Goal: Transaction & Acquisition: Book appointment/travel/reservation

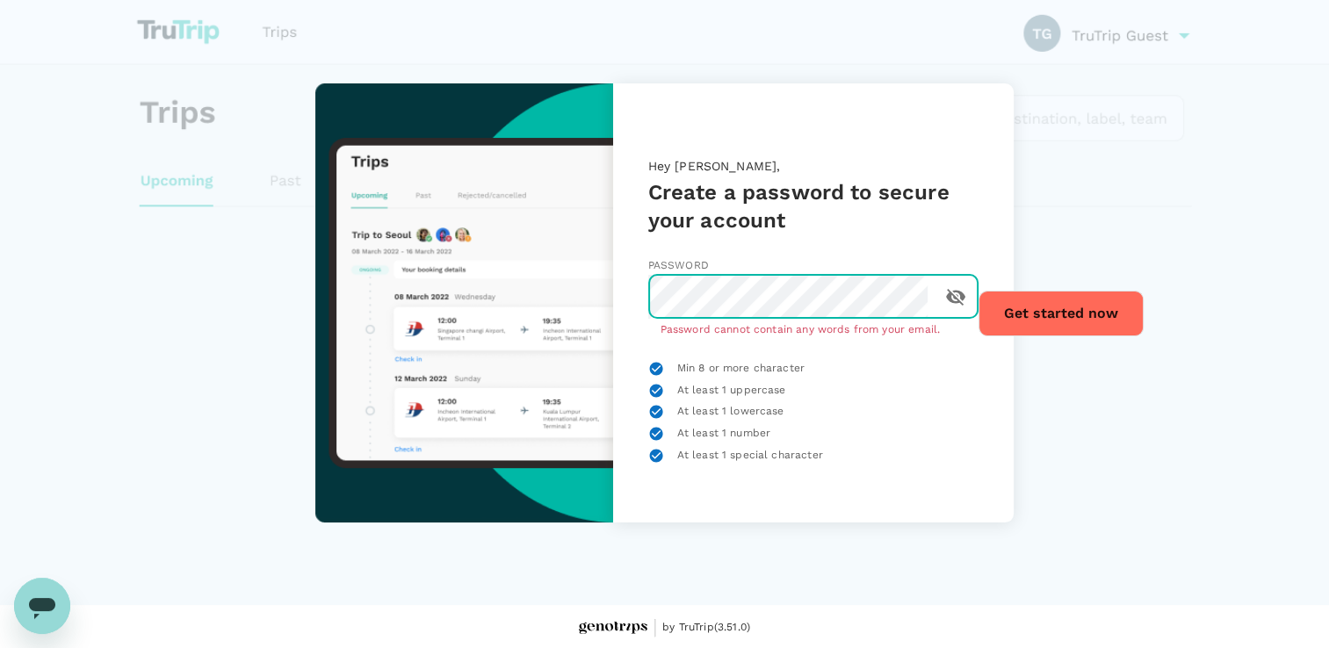
click at [948, 301] on icon "toggle password visibility" at bounding box center [955, 296] width 21 height 21
click at [1071, 308] on button "Get started now" at bounding box center [1061, 314] width 165 height 46
click at [576, 303] on div "Hey [PERSON_NAME], Create a password to secure your account Password ​ Password…" at bounding box center [664, 302] width 801 height 439
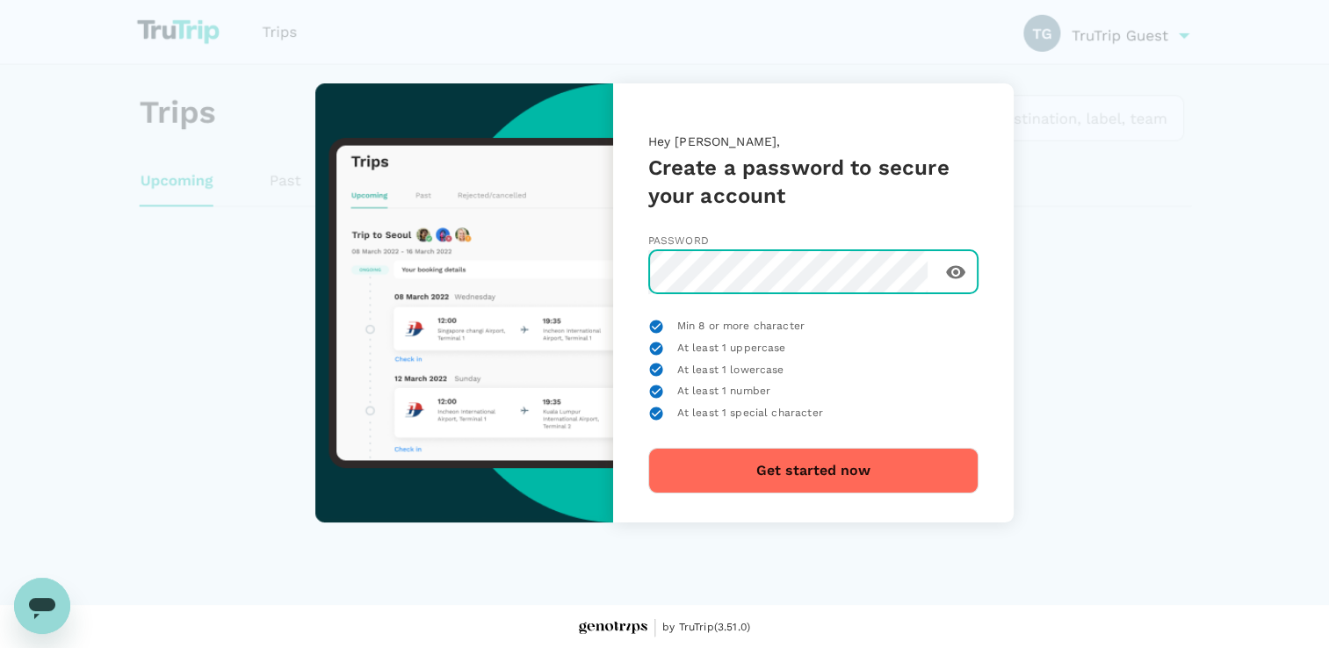
click at [825, 467] on button "Get started now" at bounding box center [813, 471] width 330 height 46
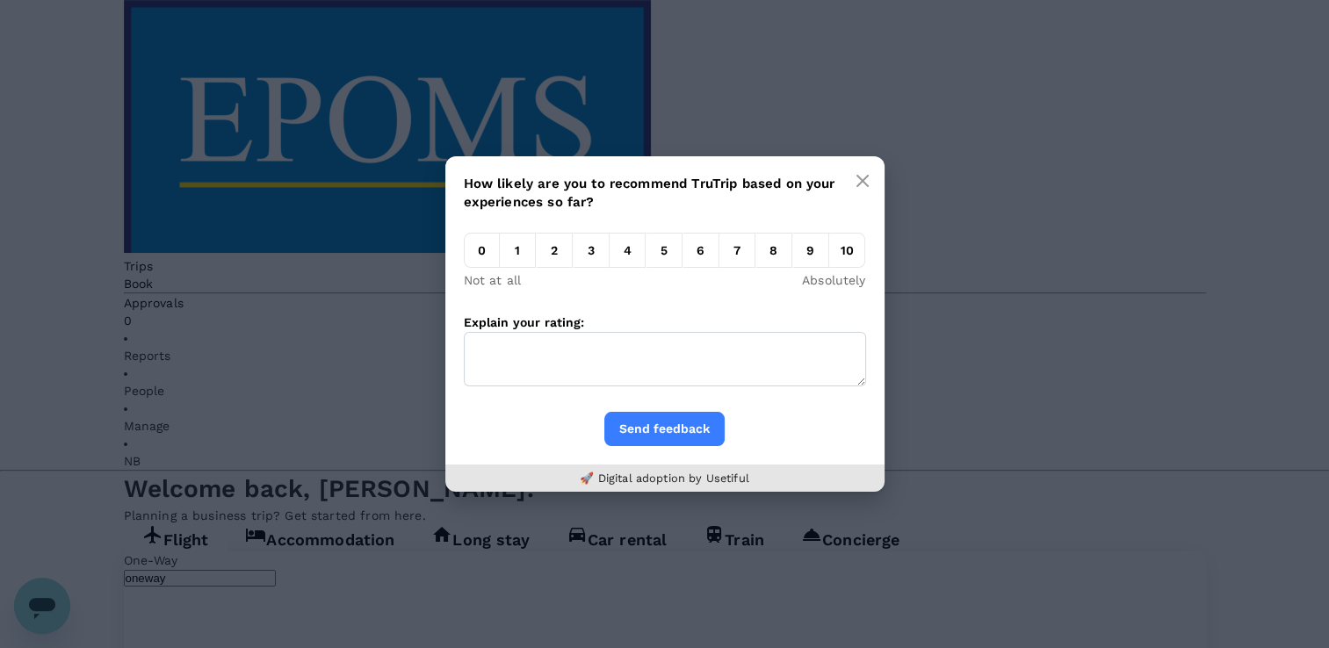
drag, startPoint x: 840, startPoint y: 254, endPoint x: 825, endPoint y: 304, distance: 52.3
click at [839, 254] on em "10" at bounding box center [847, 250] width 36 height 35
click at [829, 255] on input "10" at bounding box center [829, 255] width 0 height 0
click at [669, 429] on button "Send feedback" at bounding box center [665, 429] width 120 height 34
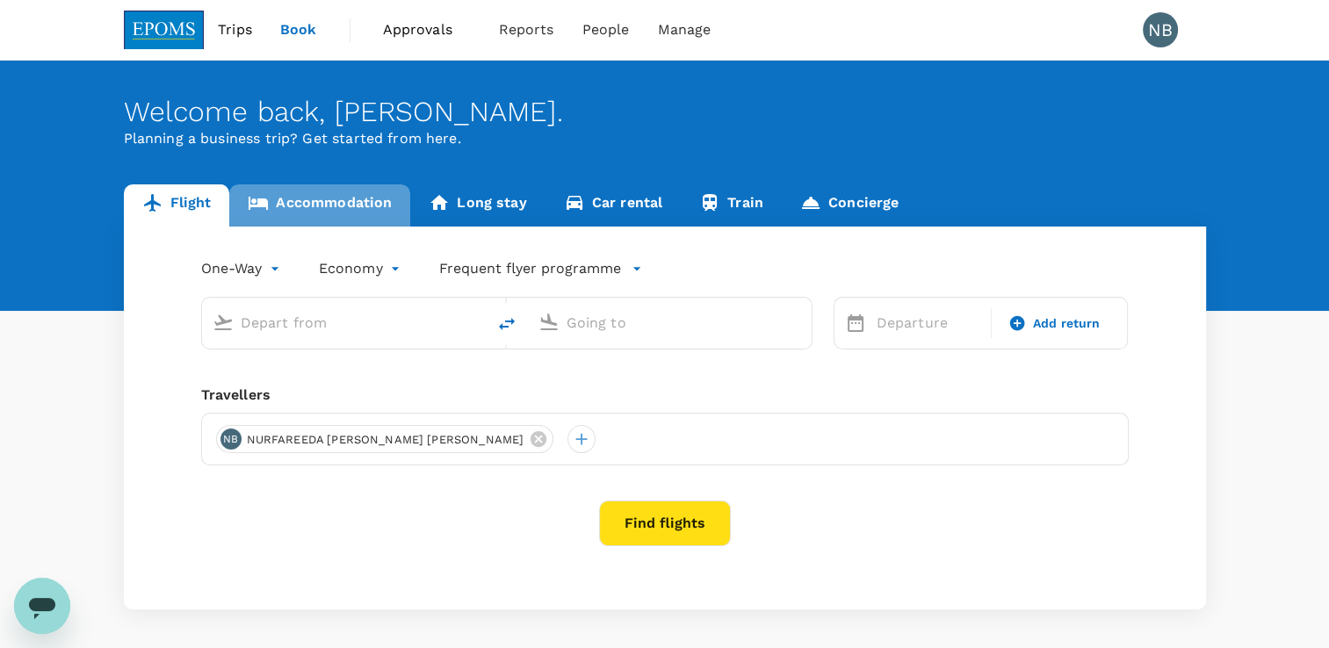
click at [347, 205] on link "Accommodation" at bounding box center [319, 206] width 181 height 42
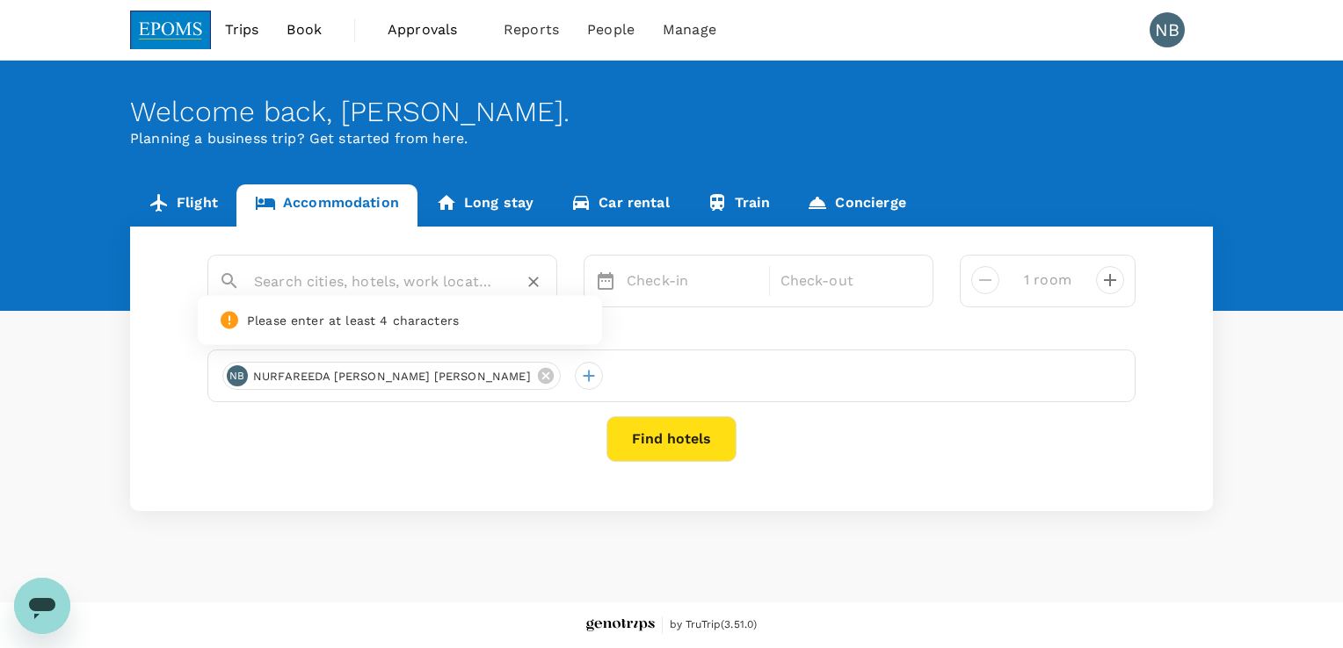
click at [475, 277] on input "text" at bounding box center [375, 281] width 243 height 27
click at [358, 336] on div "Permai Hotel" at bounding box center [394, 338] width 309 height 18
type input "Permai Hotel"
click at [713, 266] on div "Check-in" at bounding box center [692, 281] width 146 height 35
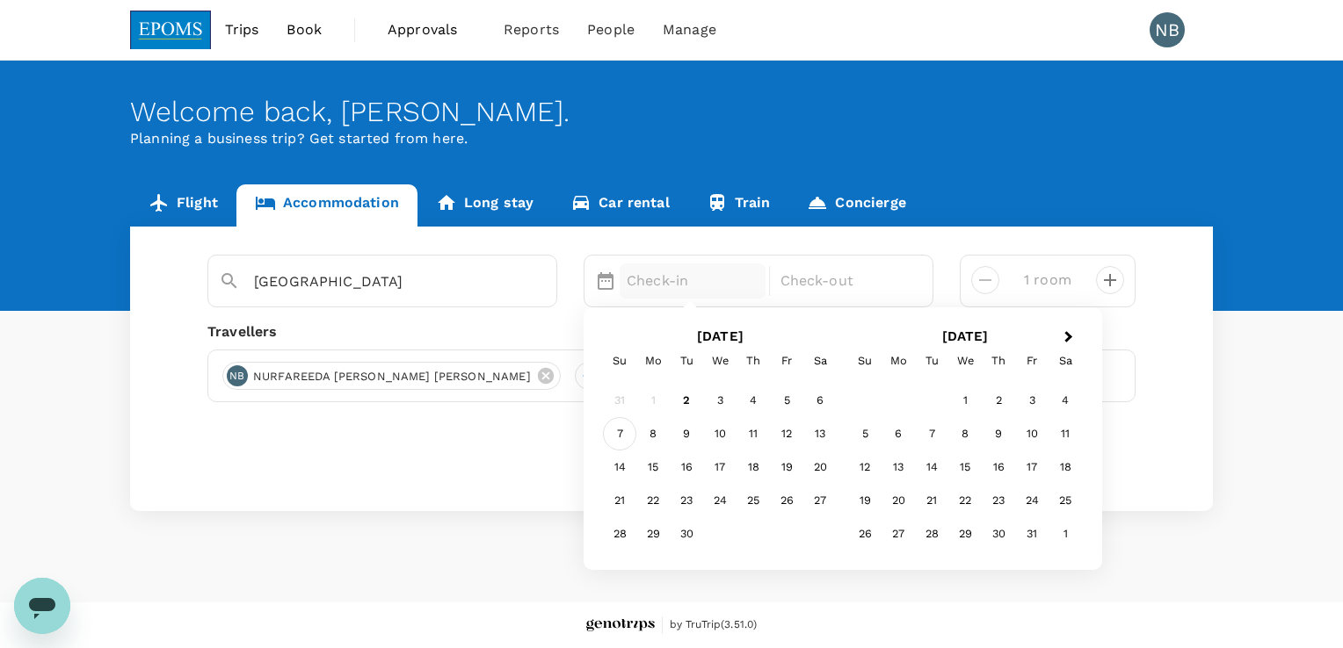
click at [612, 436] on div "7" at bounding box center [619, 433] width 33 height 33
click at [656, 442] on div "8" at bounding box center [652, 433] width 33 height 33
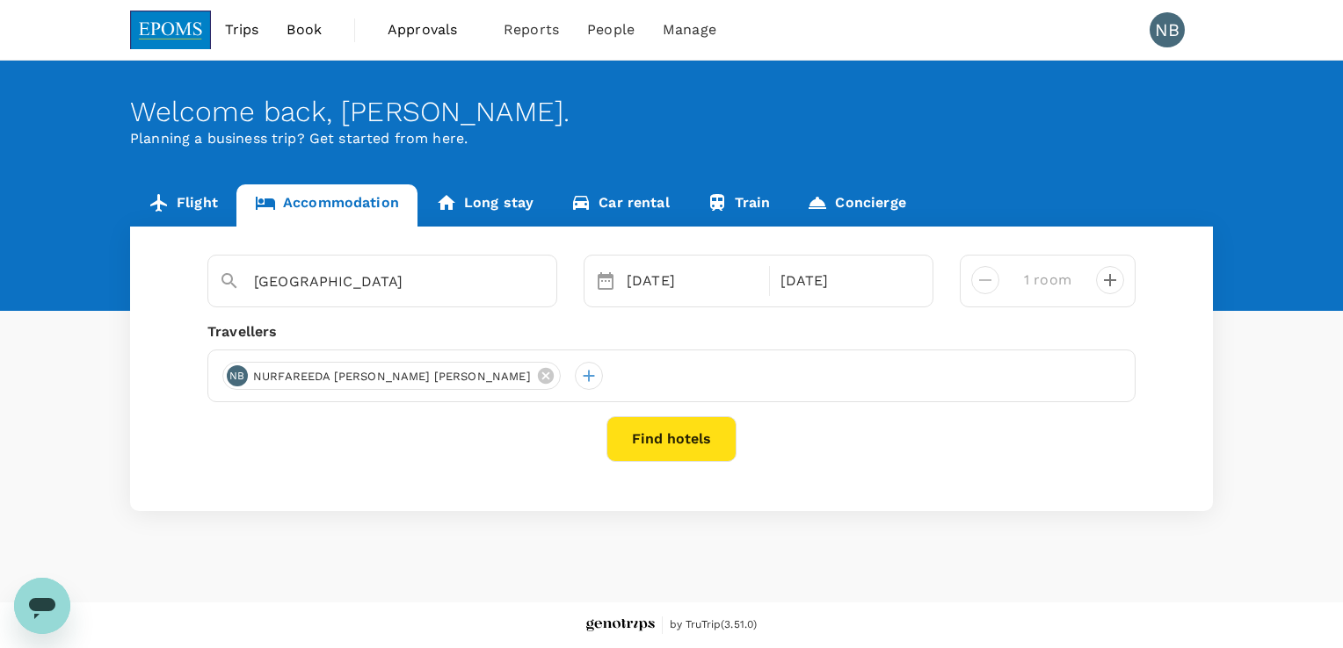
click at [1121, 283] on button "decrease" at bounding box center [1110, 280] width 28 height 28
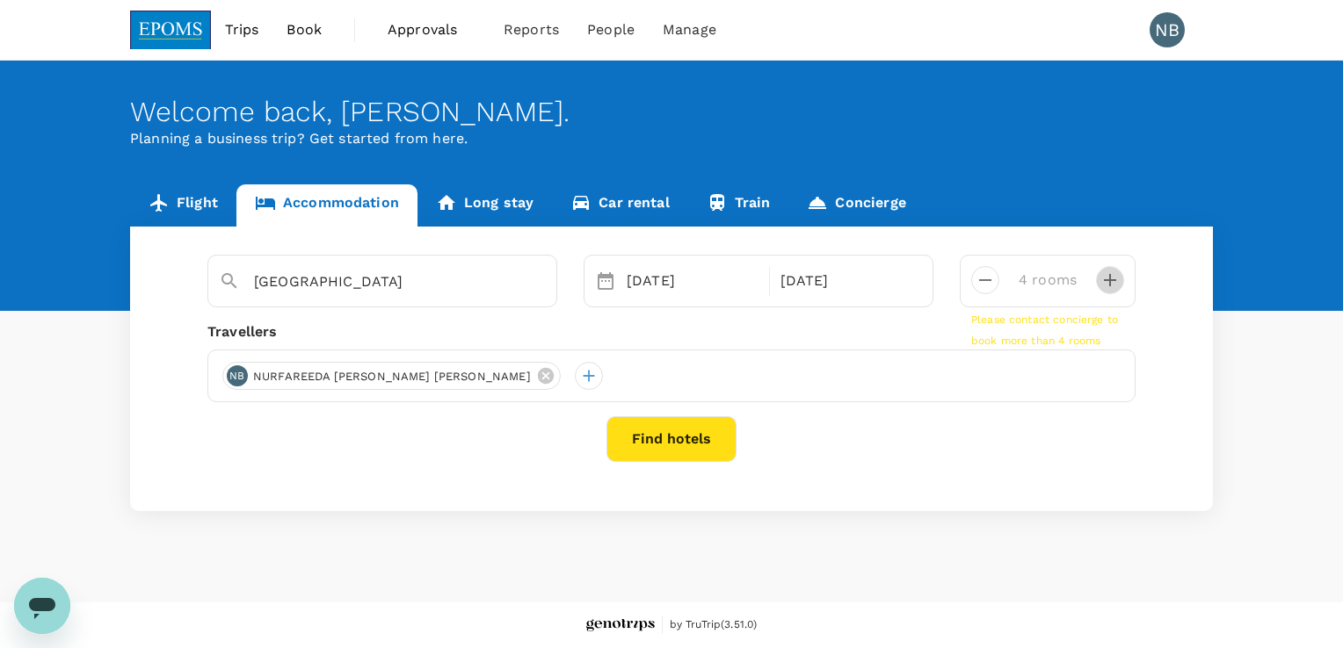
click at [1121, 283] on button "decrease" at bounding box center [1110, 280] width 28 height 28
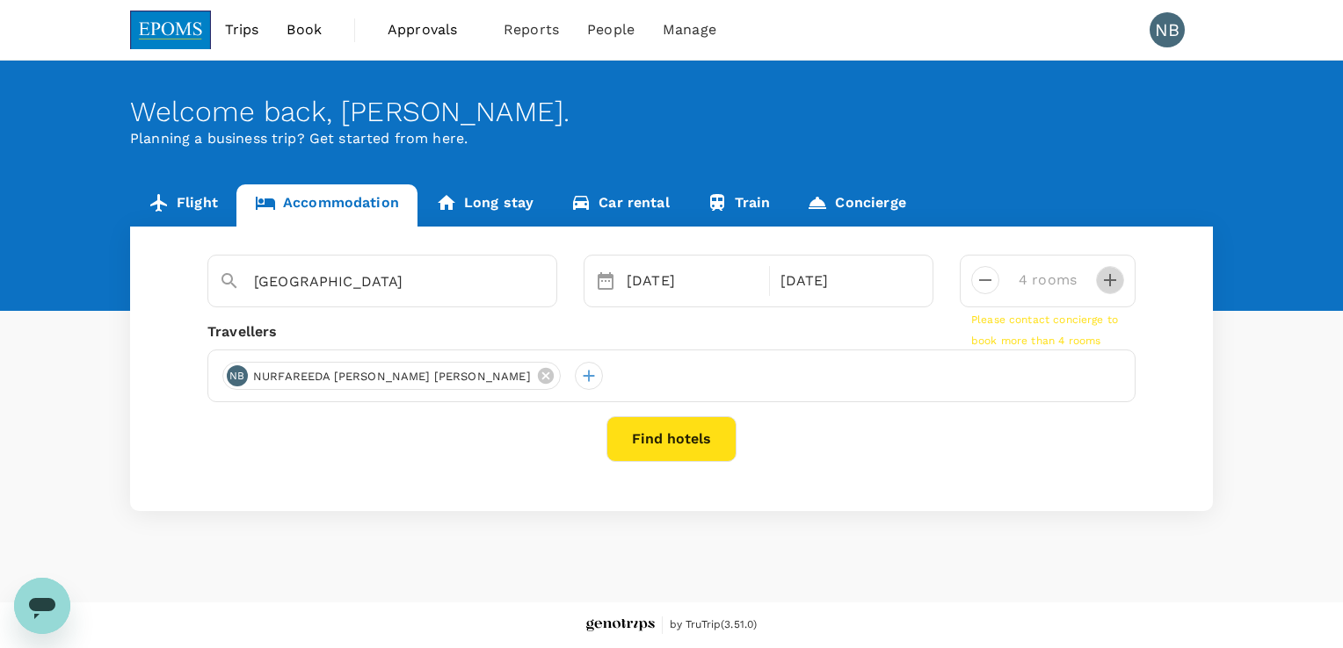
click at [1118, 287] on icon "decrease" at bounding box center [1109, 280] width 21 height 21
click at [661, 431] on button "Find hotels" at bounding box center [671, 439] width 130 height 46
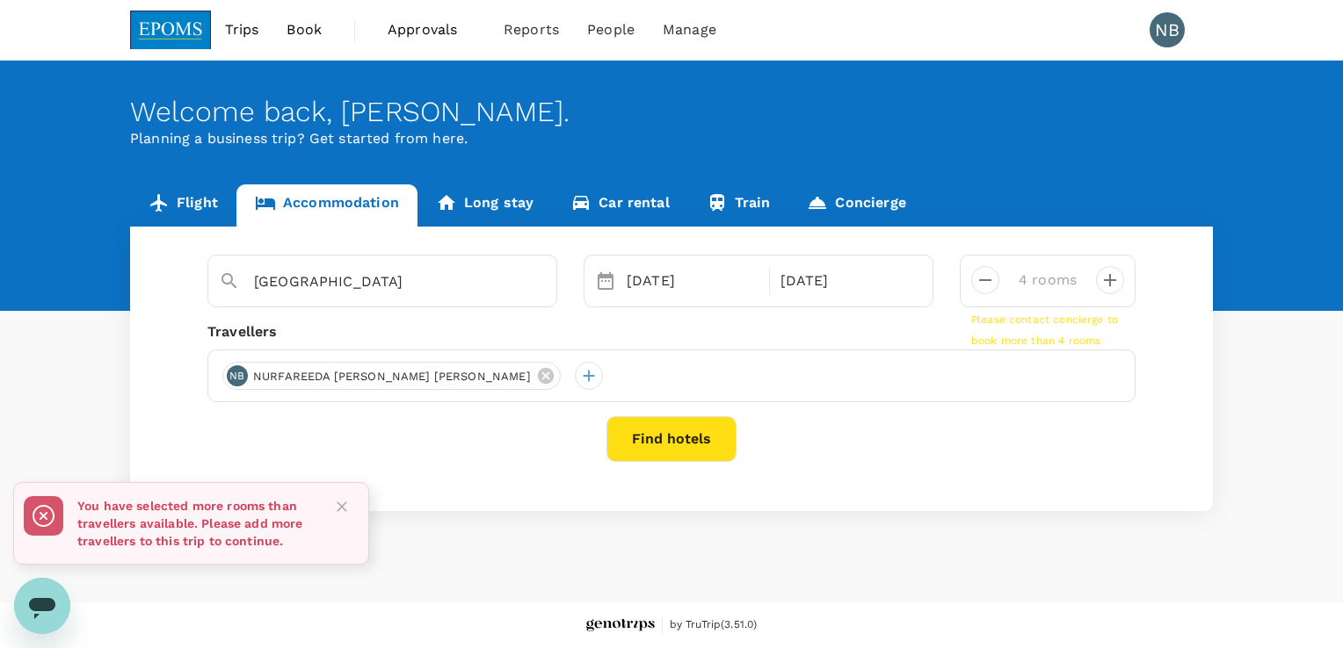
click at [350, 508] on icon "Close" at bounding box center [342, 507] width 18 height 18
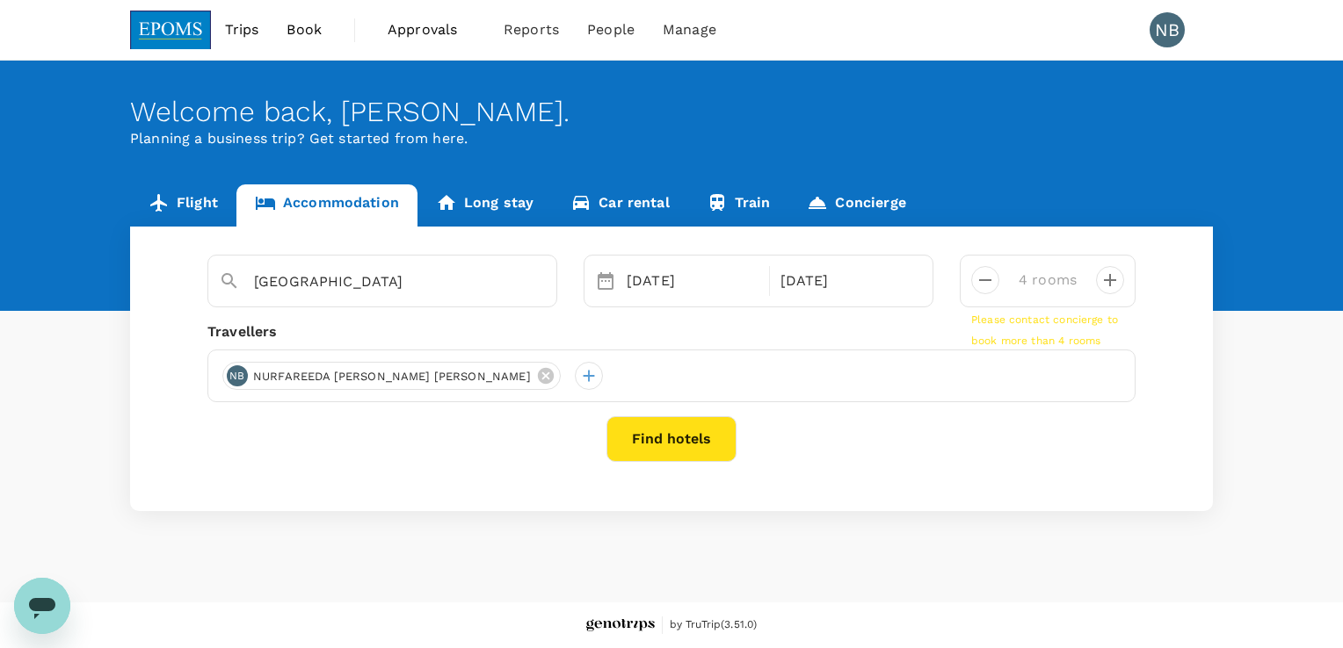
click at [987, 276] on icon "decrease" at bounding box center [984, 280] width 21 height 21
type input "1 room"
drag, startPoint x: 684, startPoint y: 402, endPoint x: 674, endPoint y: 448, distance: 46.9
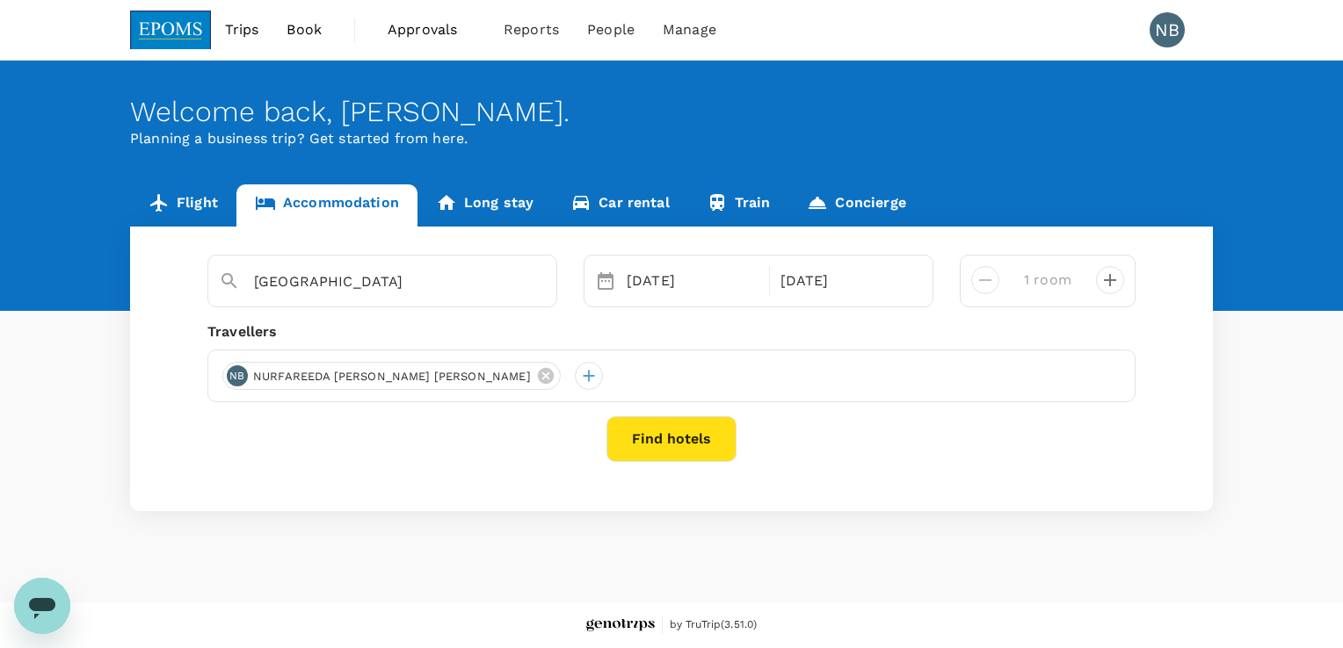
click at [682, 431] on div "Permai Hotel Selected date: Sunday, September 7th, 2025 07 Sep Selected date: M…" at bounding box center [671, 369] width 1083 height 285
click at [675, 448] on button "Find hotels" at bounding box center [671, 439] width 130 height 46
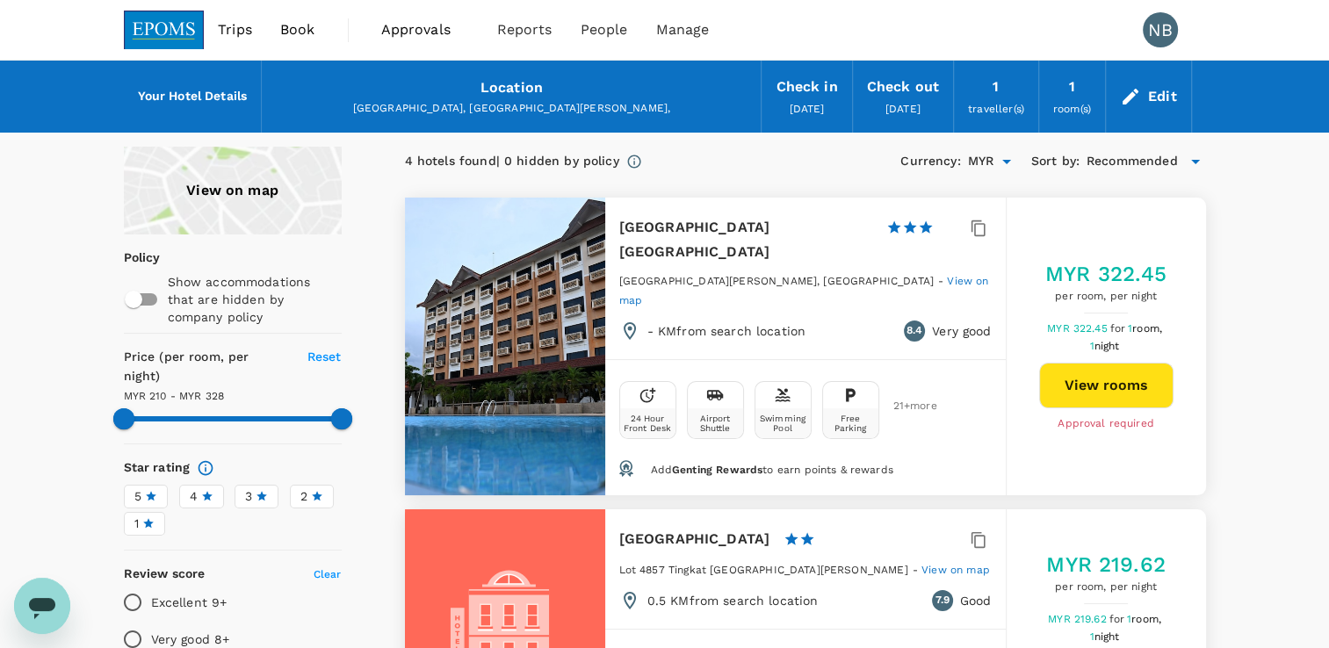
type input "327.28"
drag, startPoint x: 1100, startPoint y: 253, endPoint x: 1178, endPoint y: 253, distance: 78.2
click at [1178, 260] on div "MYR 322.45 per room, per night MYR 322.45 for 1 room, 1 night View rooms Approv…" at bounding box center [1106, 346] width 199 height 173
drag, startPoint x: 1178, startPoint y: 253, endPoint x: 1295, endPoint y: 340, distance: 145.7
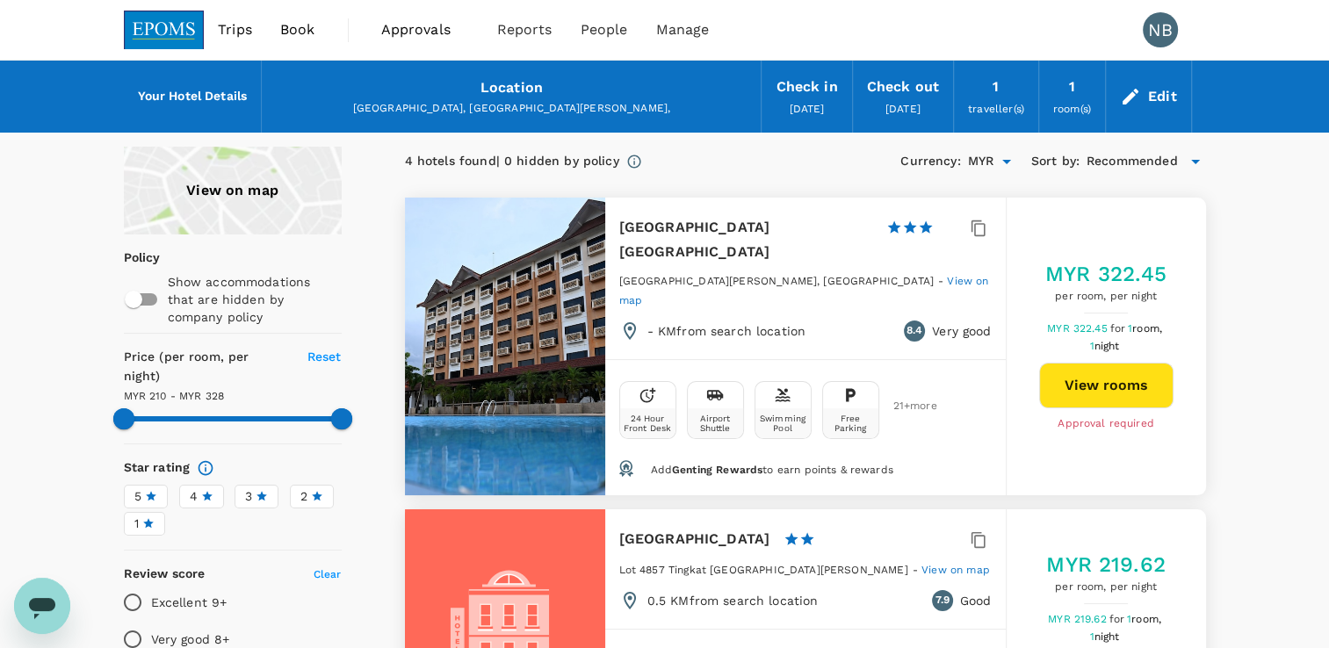
click at [192, 416] on span at bounding box center [234, 418] width 220 height 5
type input "247.28"
type input "327.28"
type input "247.28"
type input "327.28"
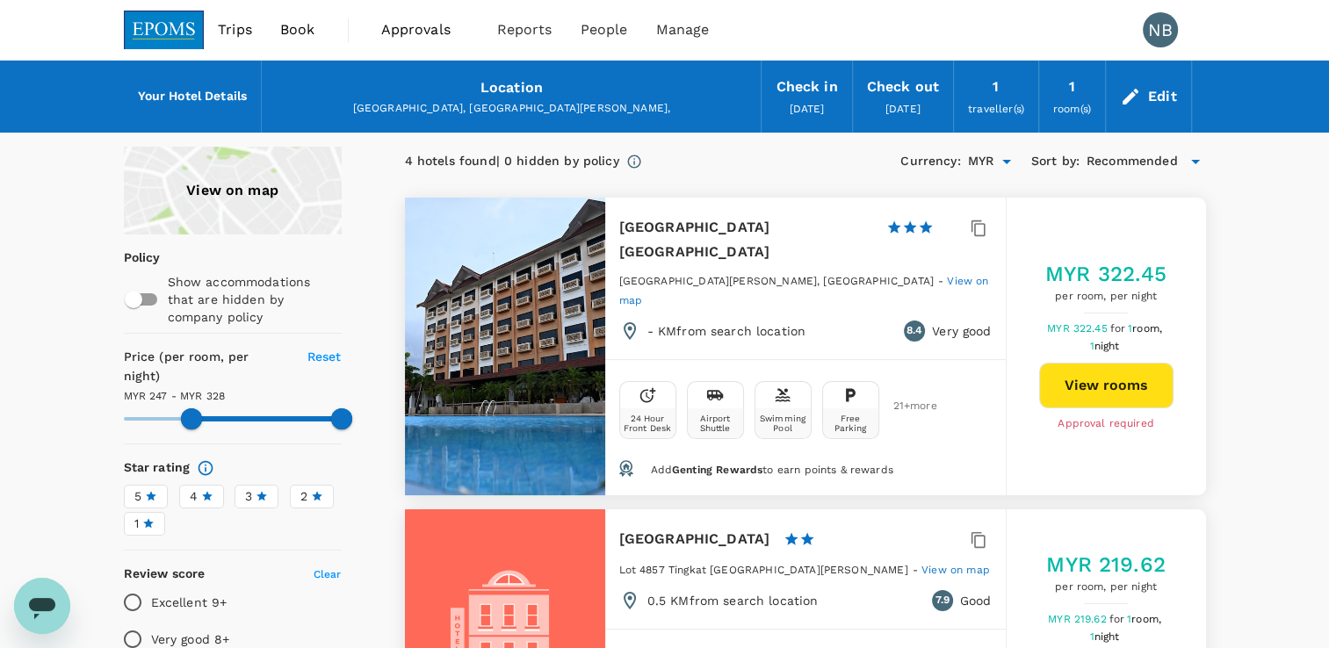
type input "247.28"
type input "327.28"
type input "247.28"
type input "327.28"
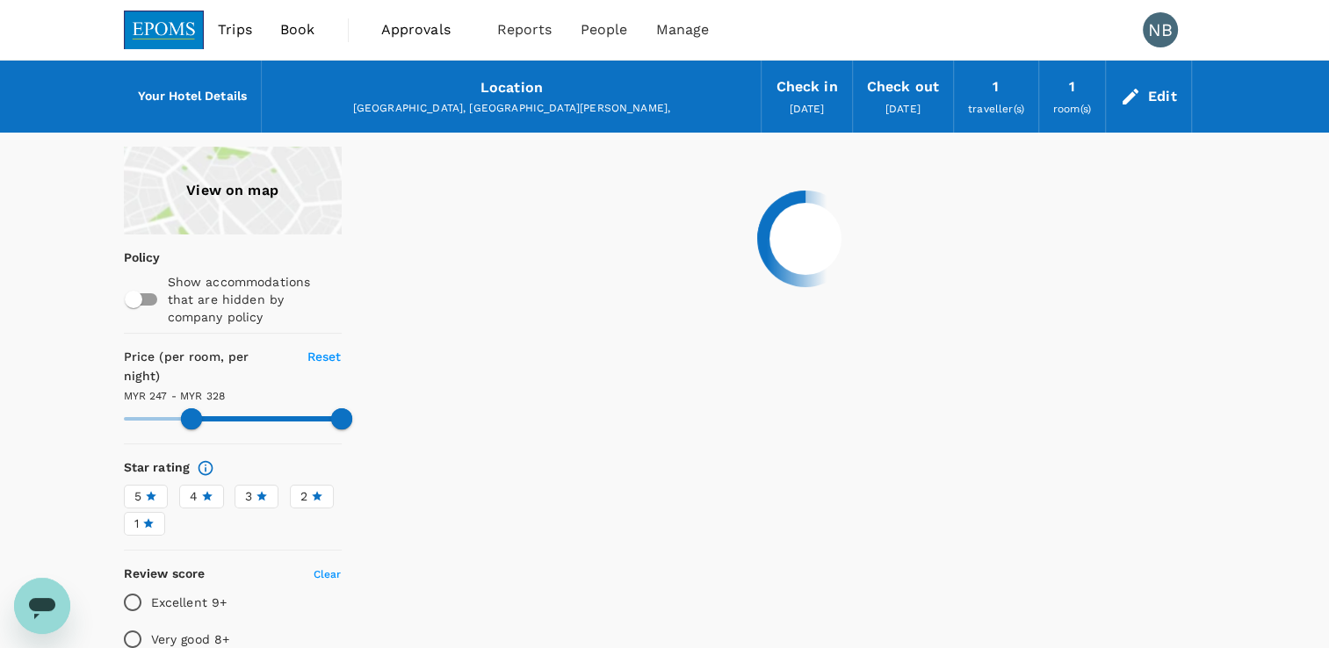
type input "247.28"
type input "327.28"
type input "247.28"
type input "328.28"
type input "247.28"
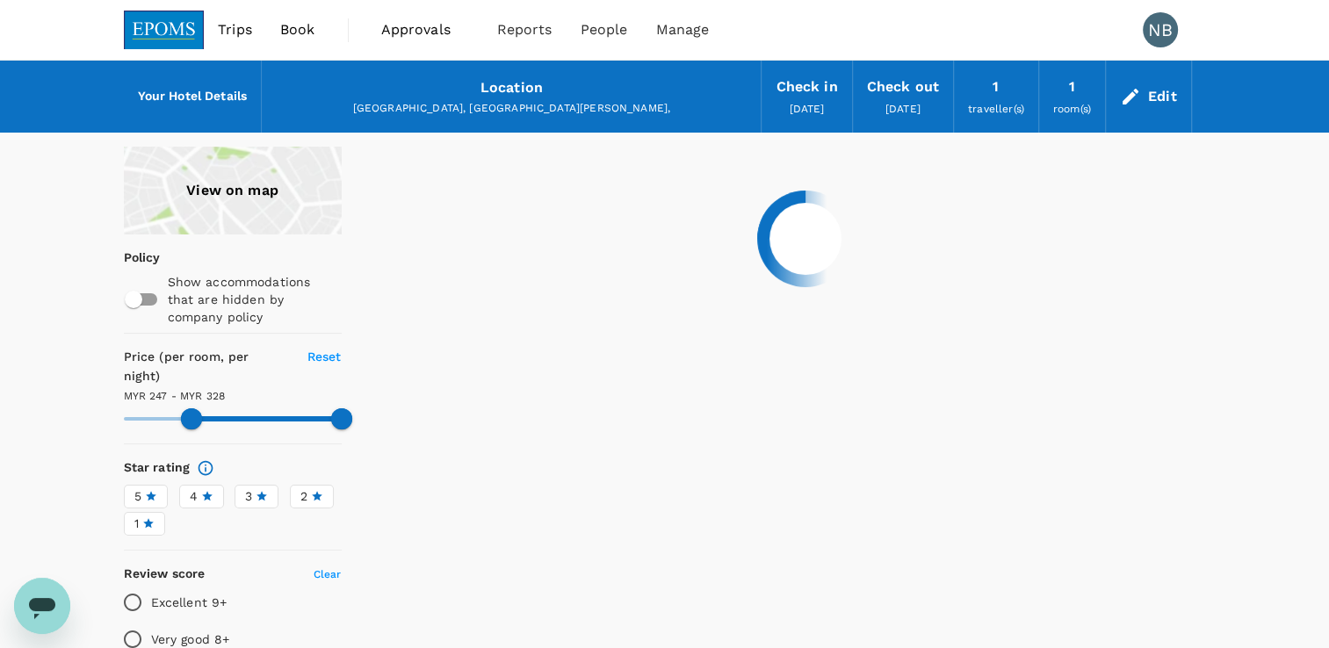
type input "328.28"
type input "247.28"
type input "328.28"
type input "247.28"
type input "328.28"
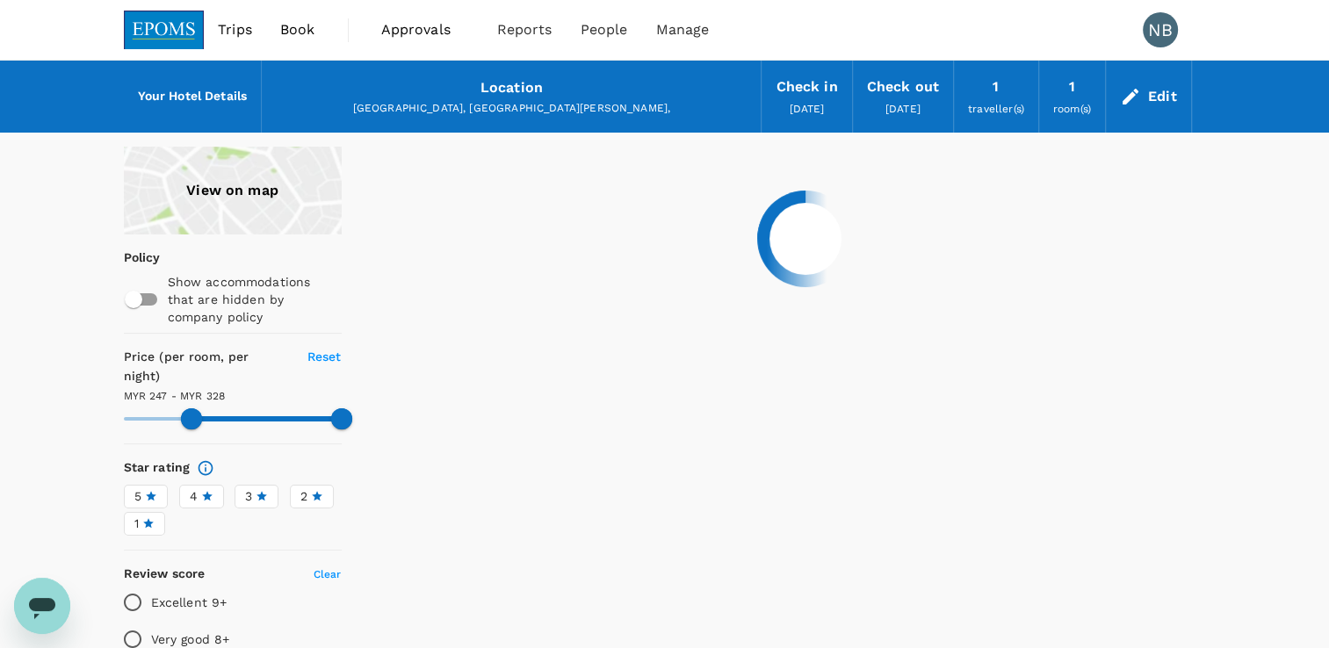
type input "247.28"
type input "341.28"
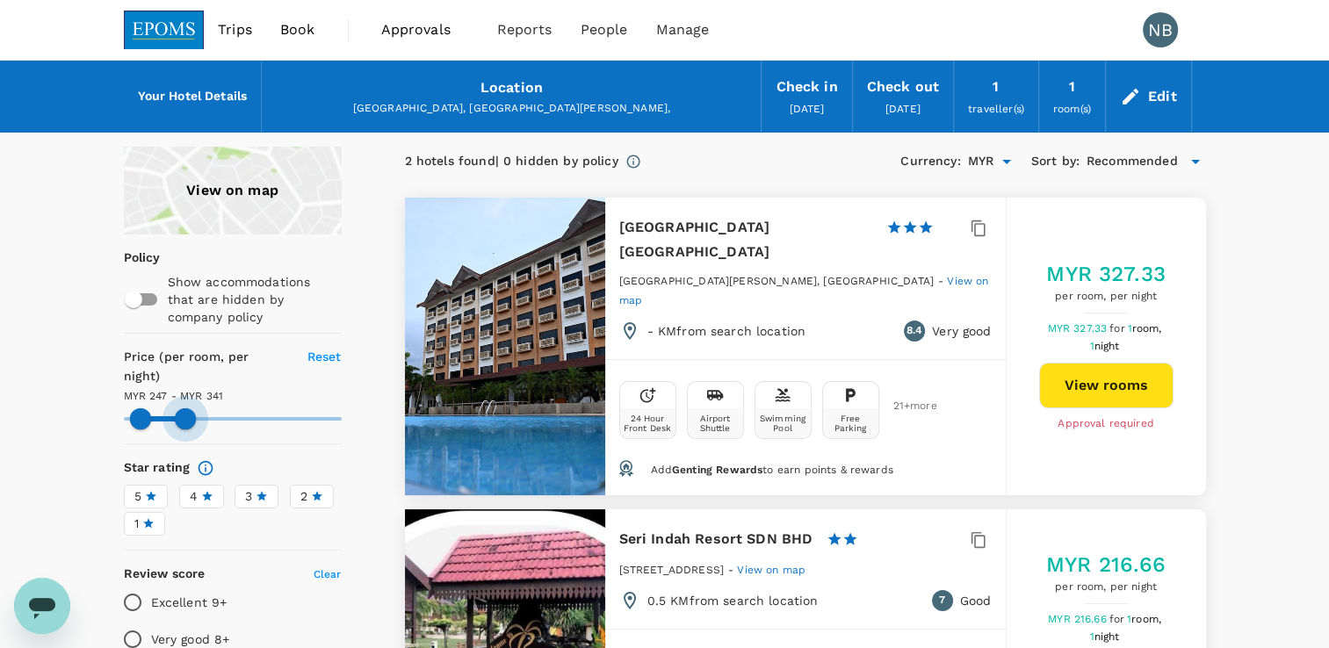
type input "247.28"
type input "339.28"
type input "247.28"
type input "276.28"
type input "210.28"
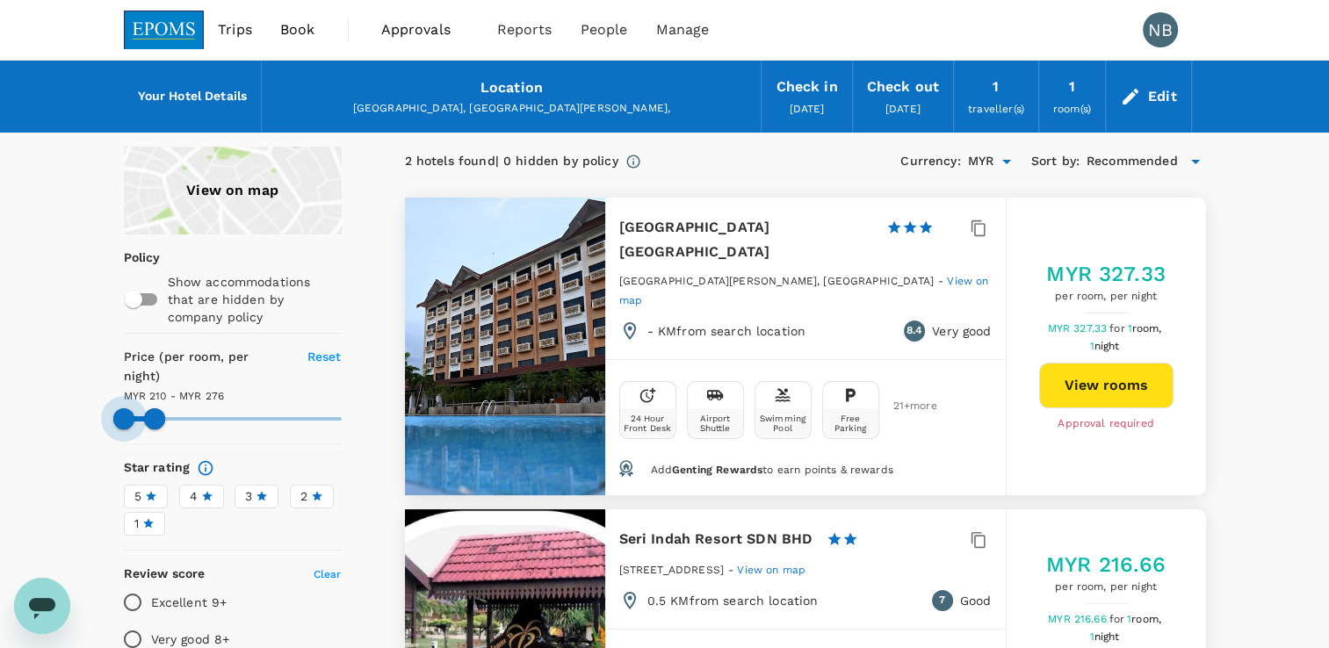
drag, startPoint x: 166, startPoint y: 395, endPoint x: 114, endPoint y: 395, distance: 51.8
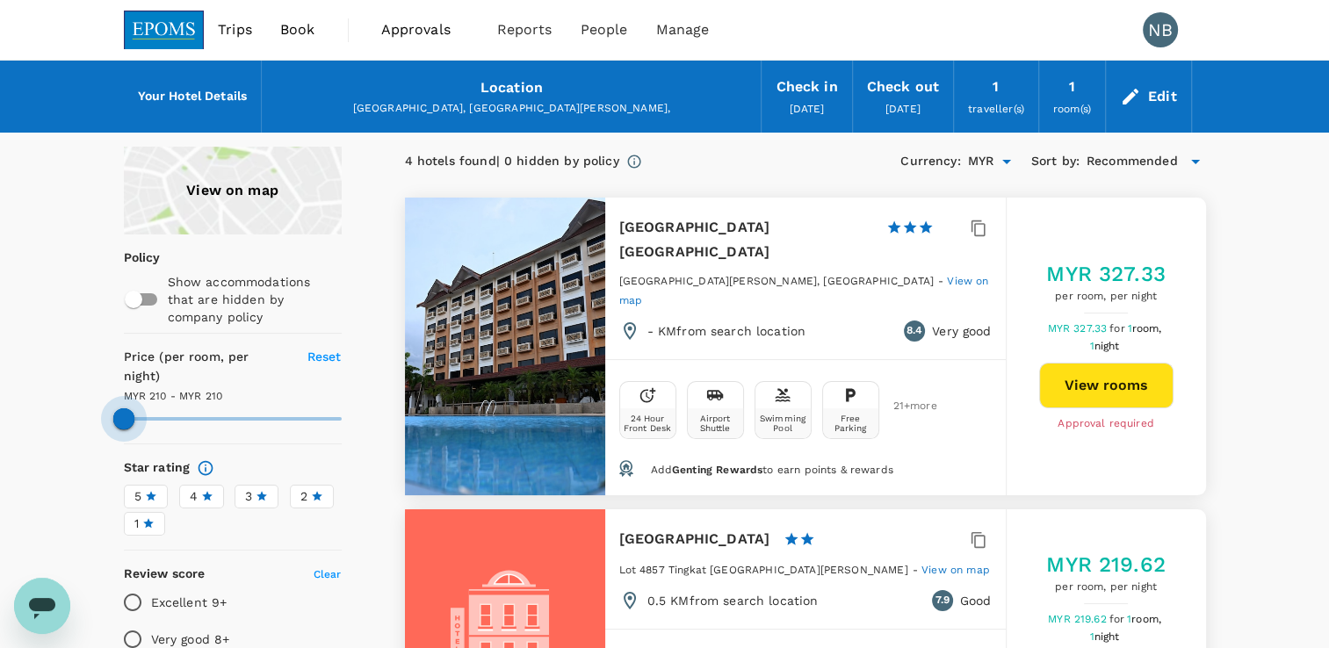
drag, startPoint x: 155, startPoint y: 392, endPoint x: 82, endPoint y: 402, distance: 73.6
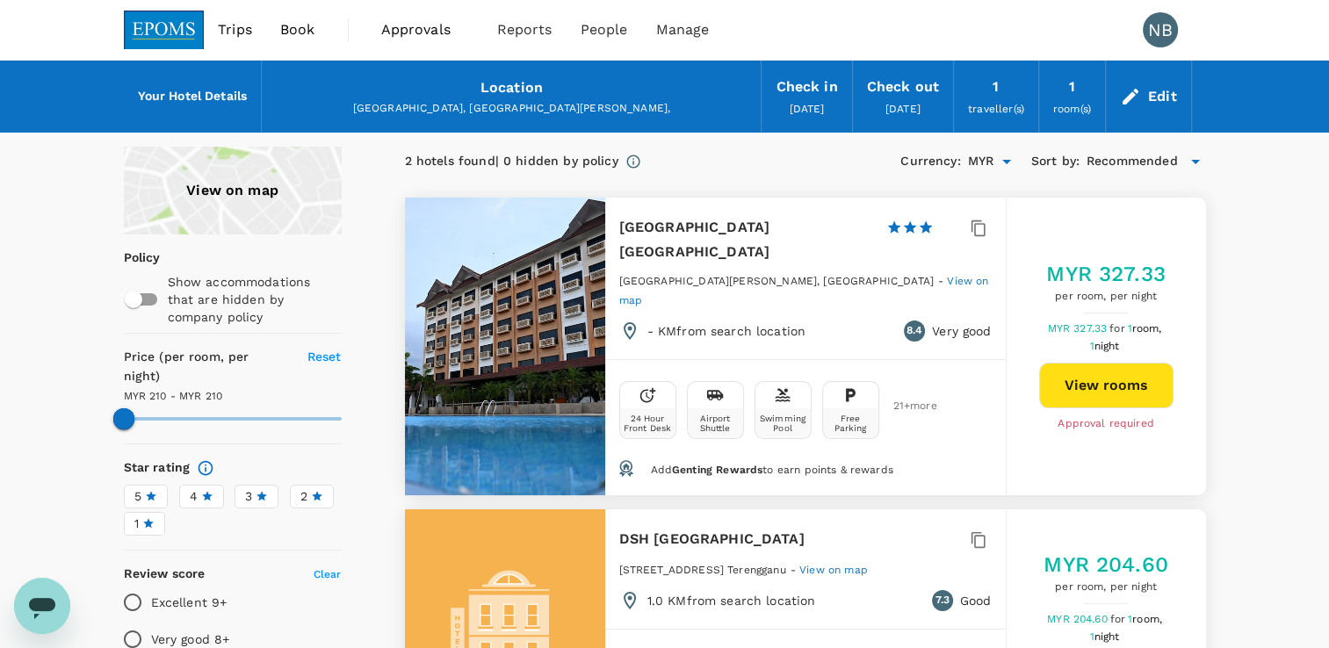
type input "210.28"
drag, startPoint x: 127, startPoint y: 395, endPoint x: 98, endPoint y: 394, distance: 28.2
